Goal: Find specific page/section: Find specific page/section

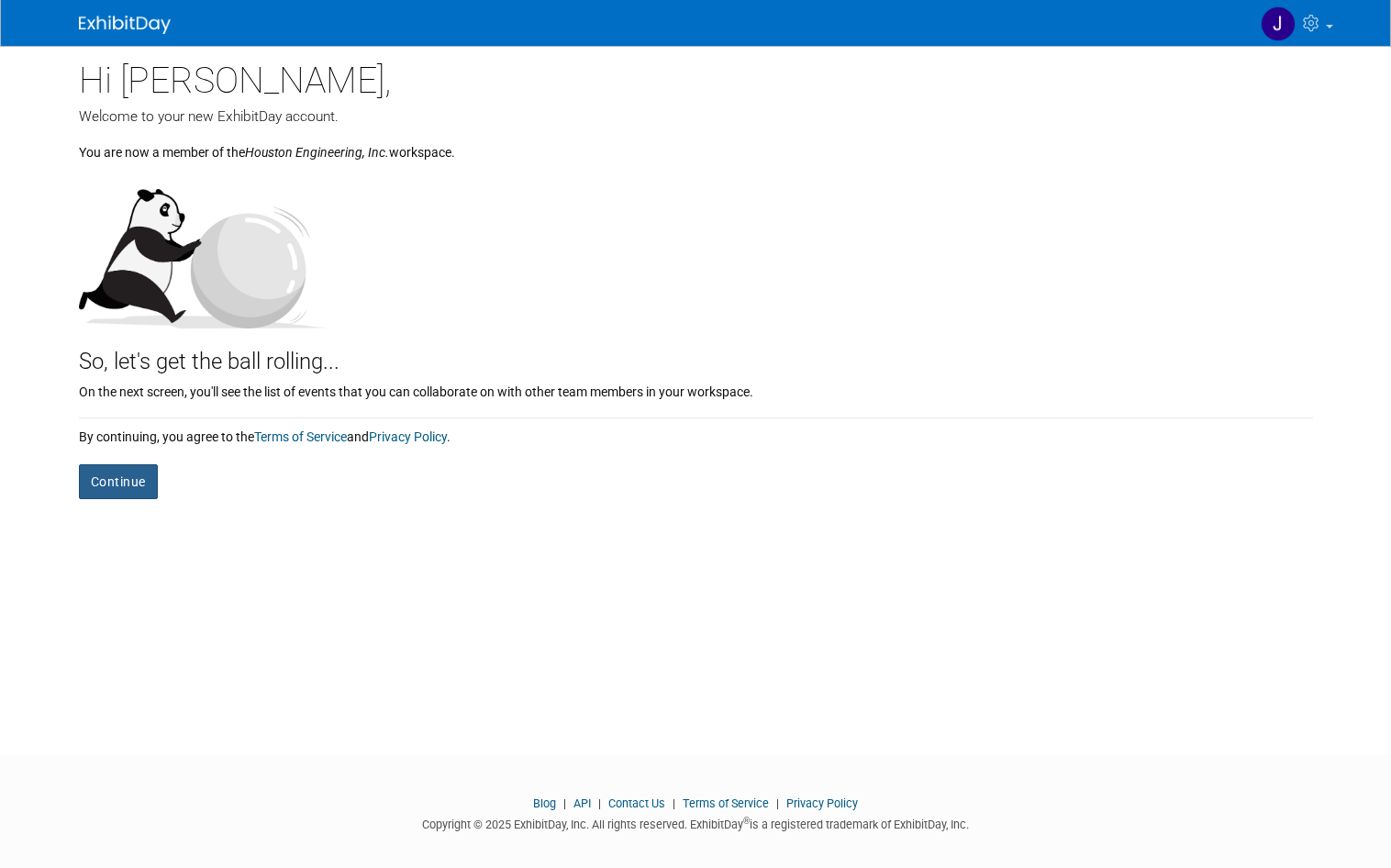
click at [108, 478] on button "Continue" at bounding box center [118, 482] width 79 height 35
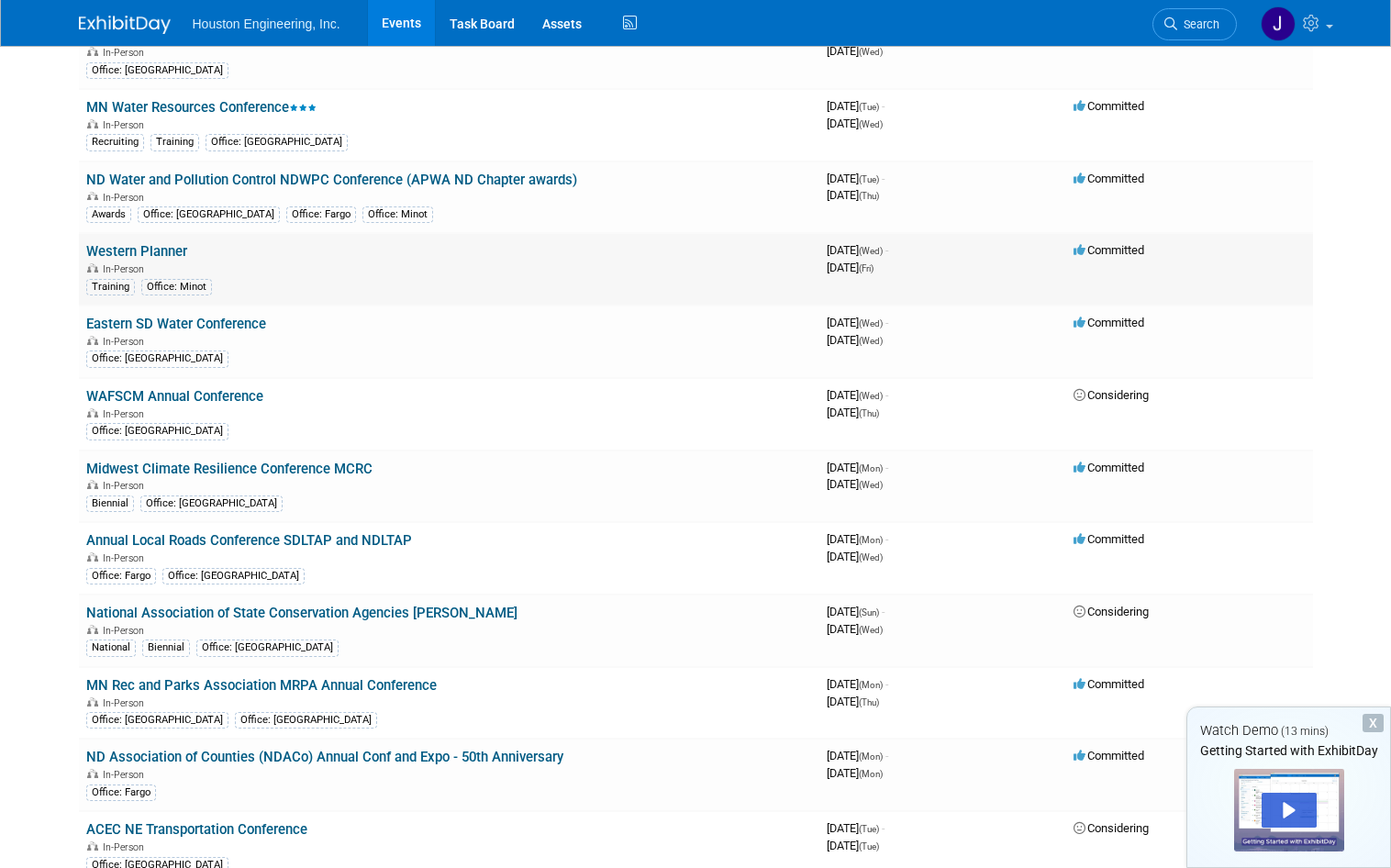
scroll to position [2018, 0]
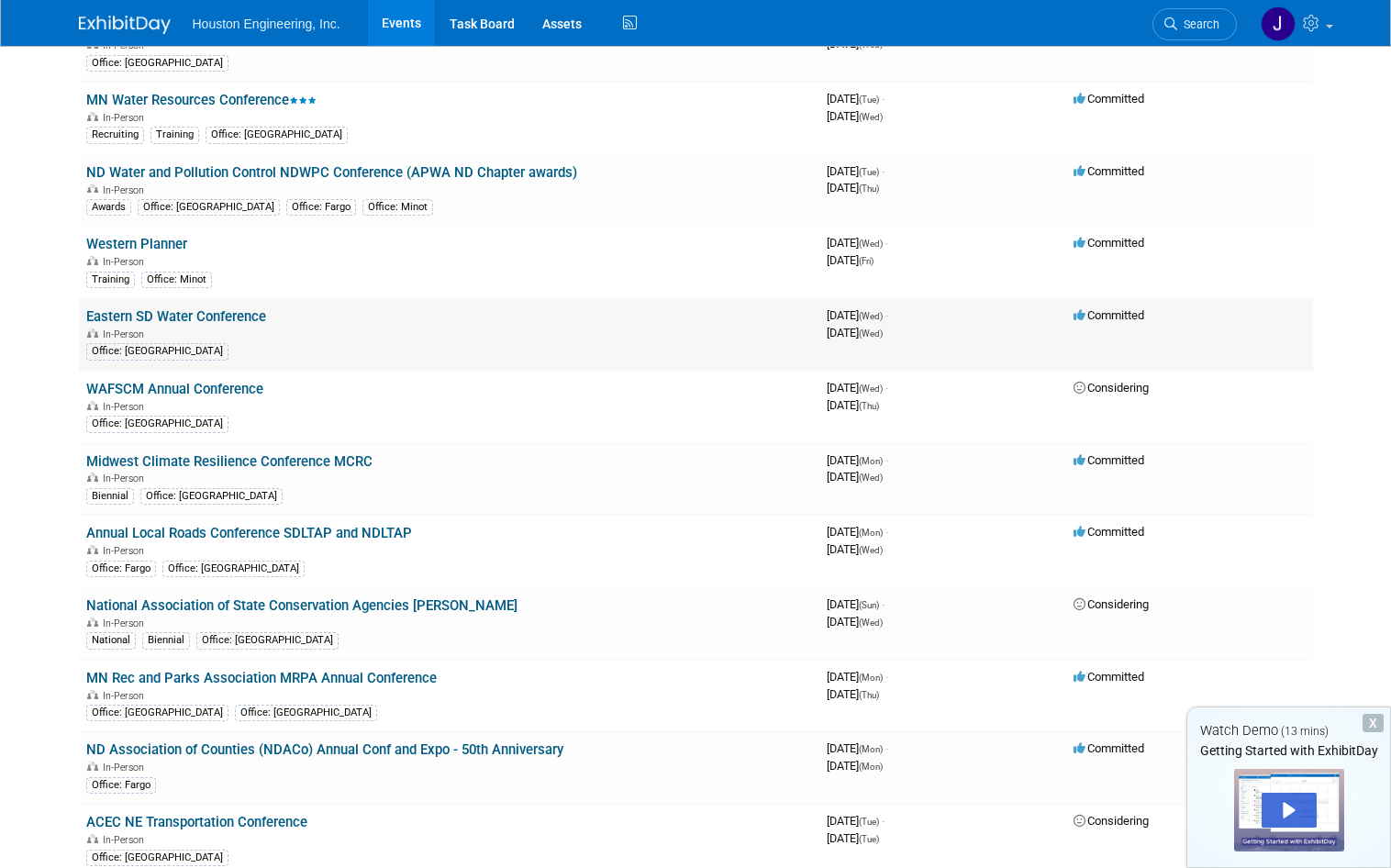
click at [210, 306] on td "Eastern SD Water Conference In-Person Office: Sioux Falls" at bounding box center [449, 335] width 740 height 72
click at [187, 308] on link "Eastern SD Water Conference" at bounding box center [176, 316] width 180 height 16
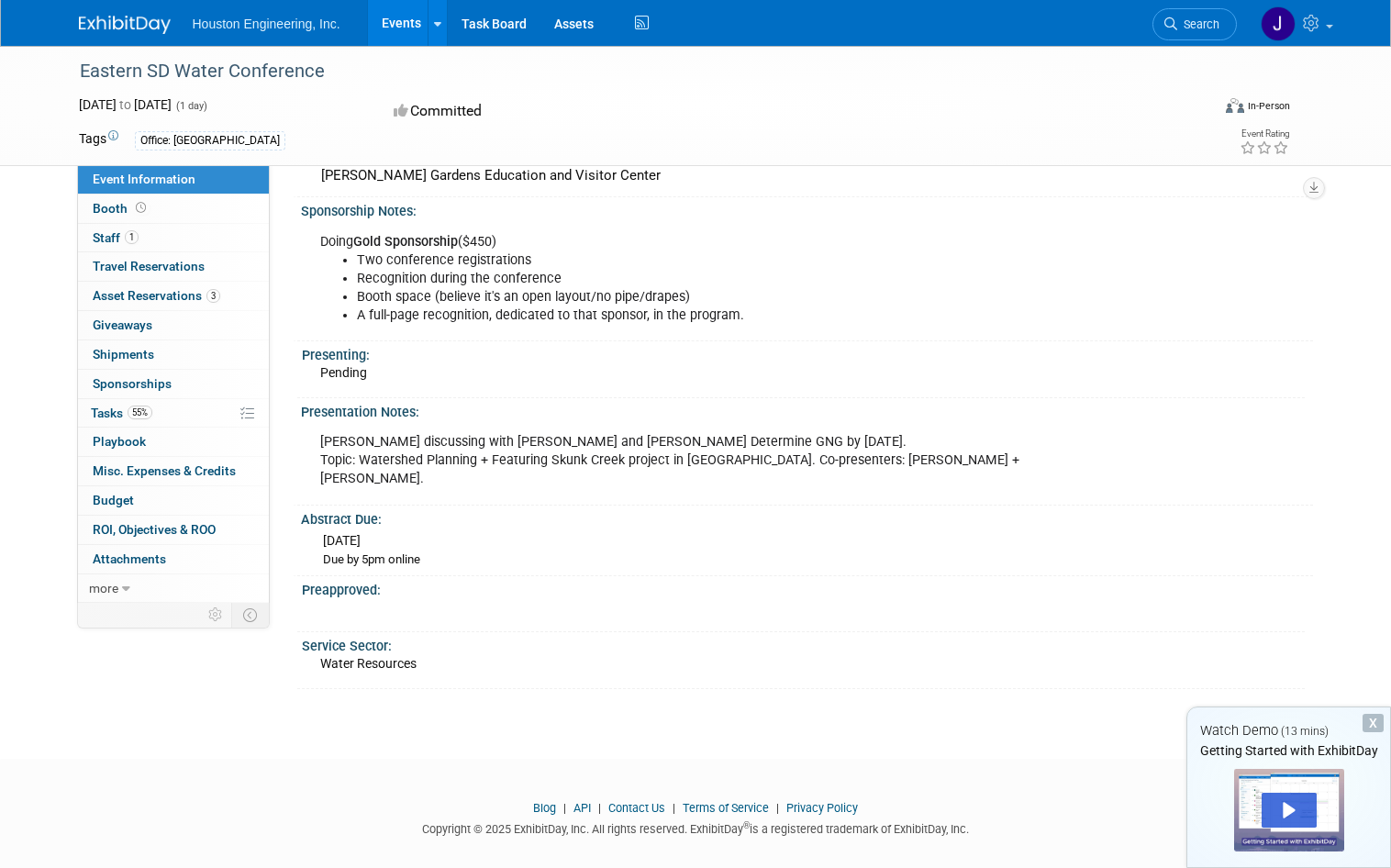
scroll to position [622, 0]
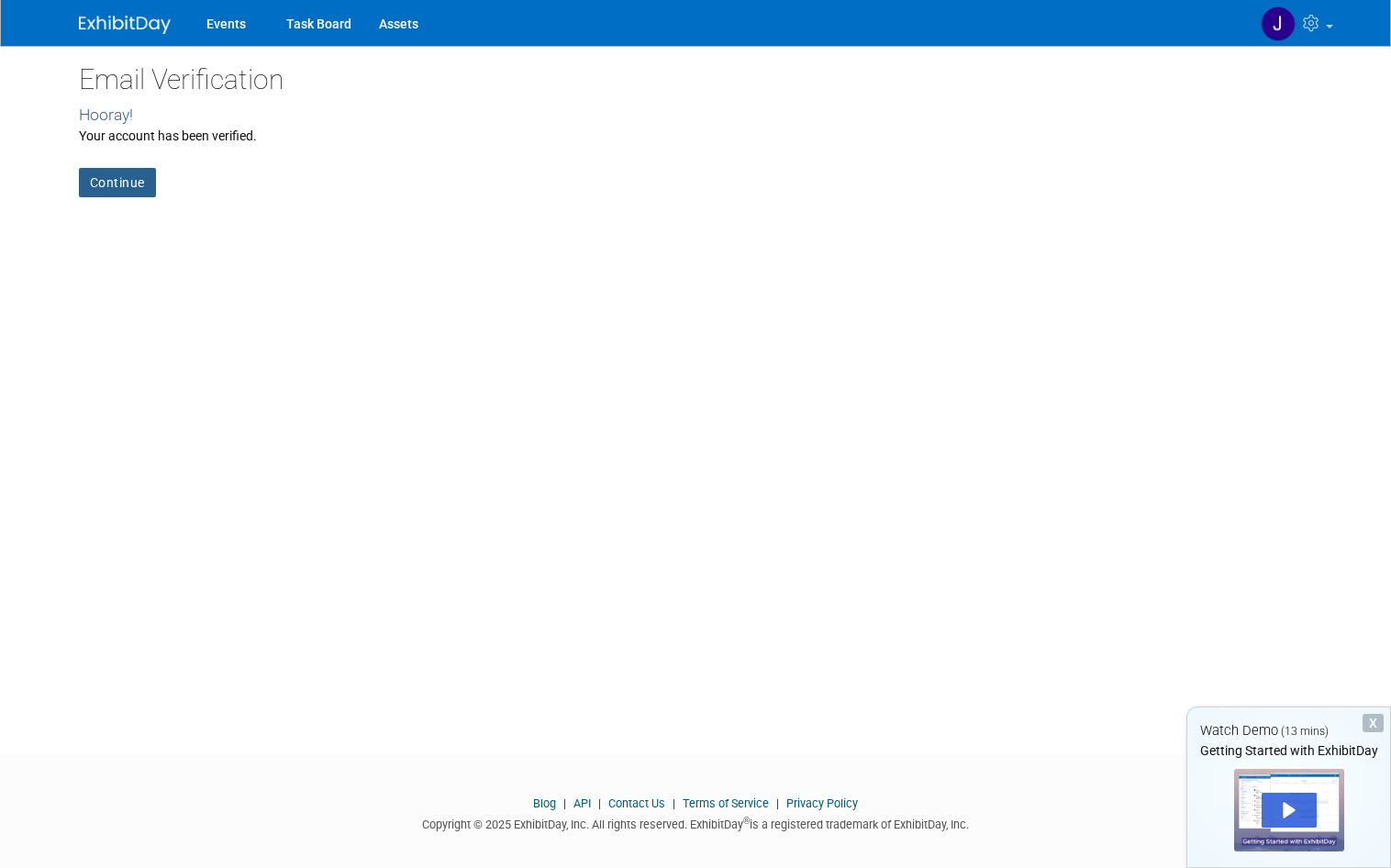
click at [102, 180] on link "Continue" at bounding box center [117, 182] width 77 height 30
